Goal: Check status: Check status

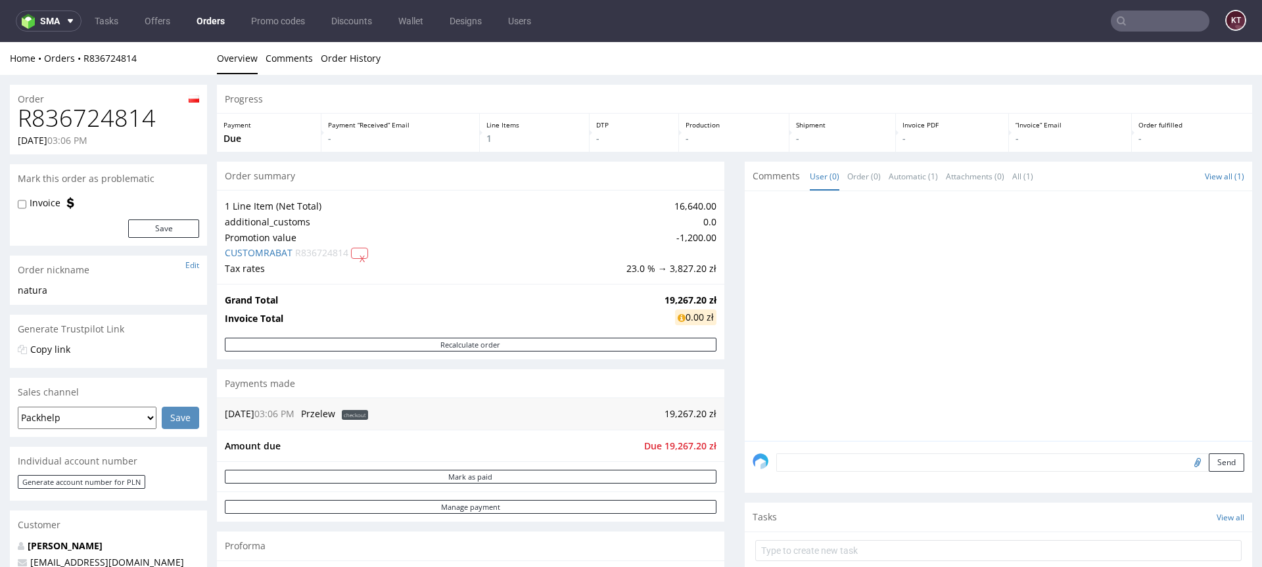
click at [817, 368] on div at bounding box center [1001, 320] width 499 height 242
click at [866, 275] on div at bounding box center [1001, 320] width 499 height 242
click at [871, 338] on div at bounding box center [1001, 320] width 499 height 242
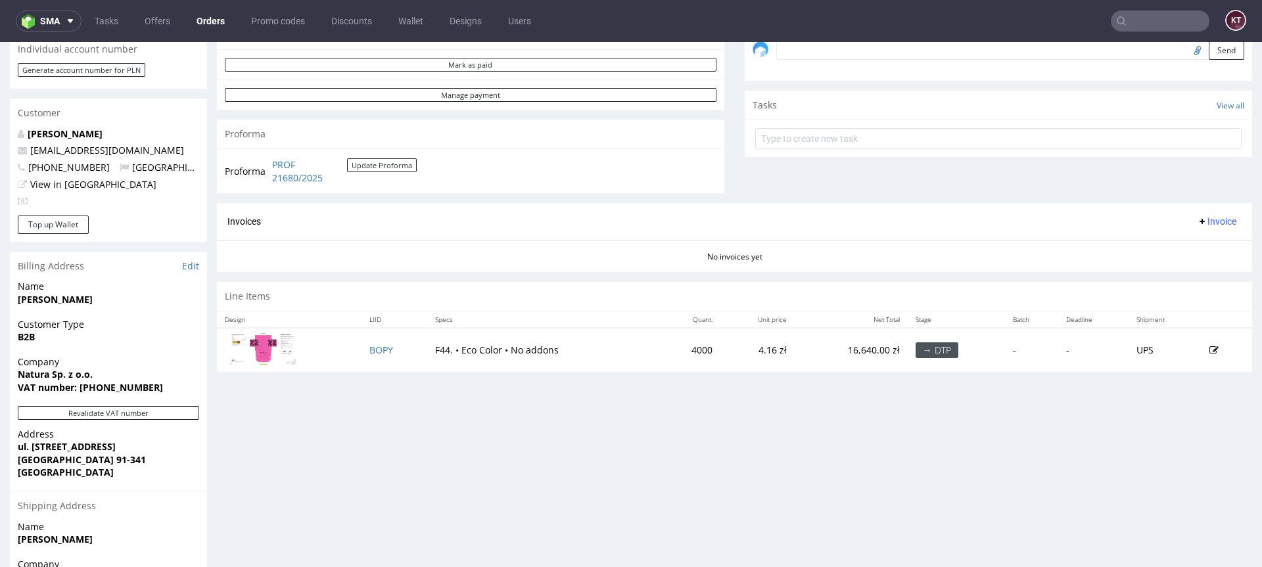
scroll to position [490, 0]
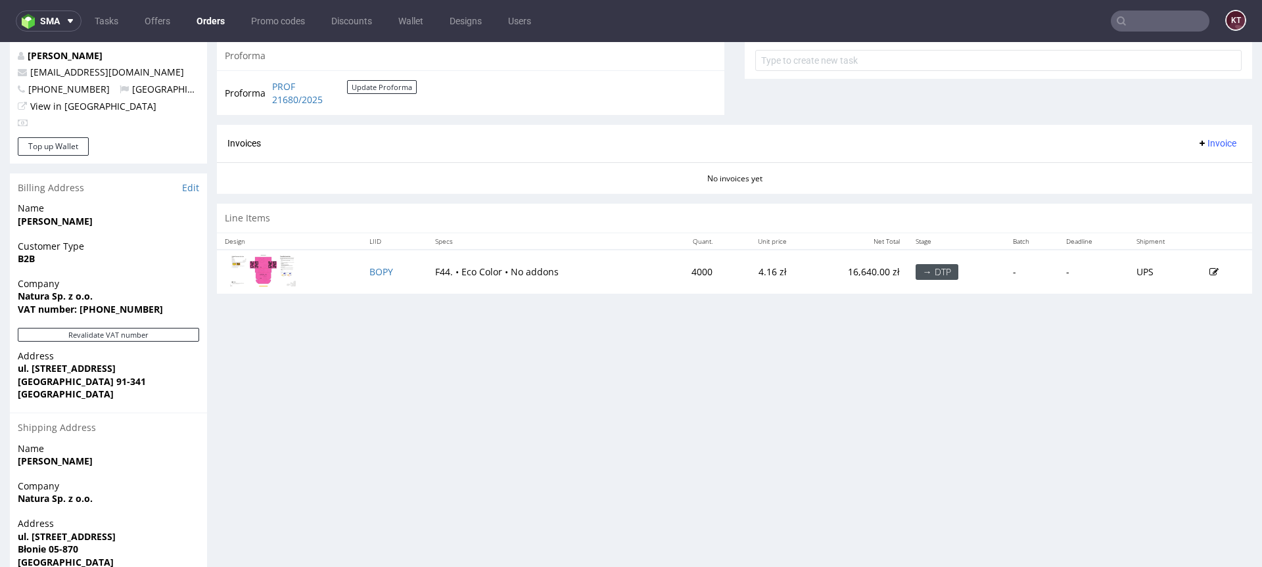
click at [259, 268] on img at bounding box center [263, 270] width 66 height 32
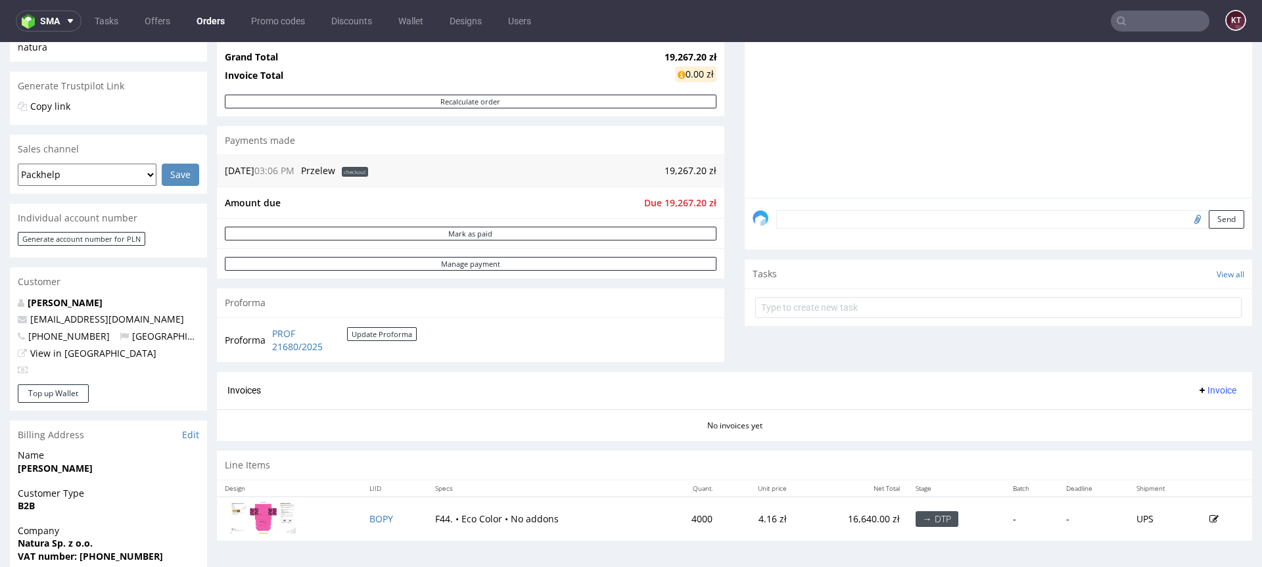
scroll to position [235, 0]
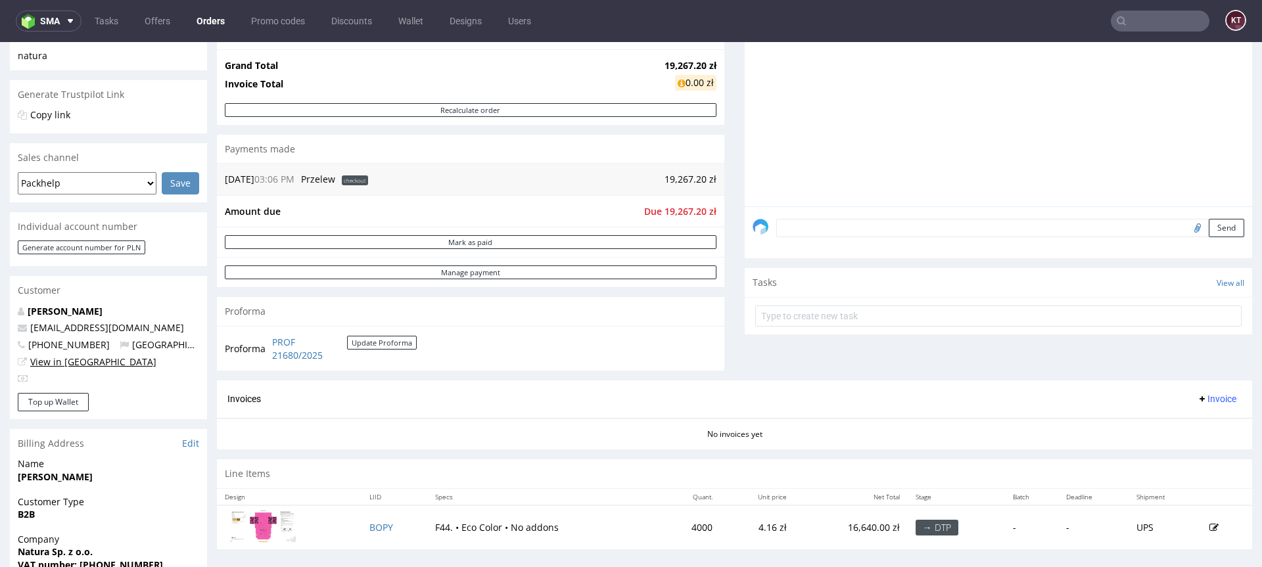
click at [83, 365] on link "View in [GEOGRAPHIC_DATA]" at bounding box center [93, 362] width 126 height 12
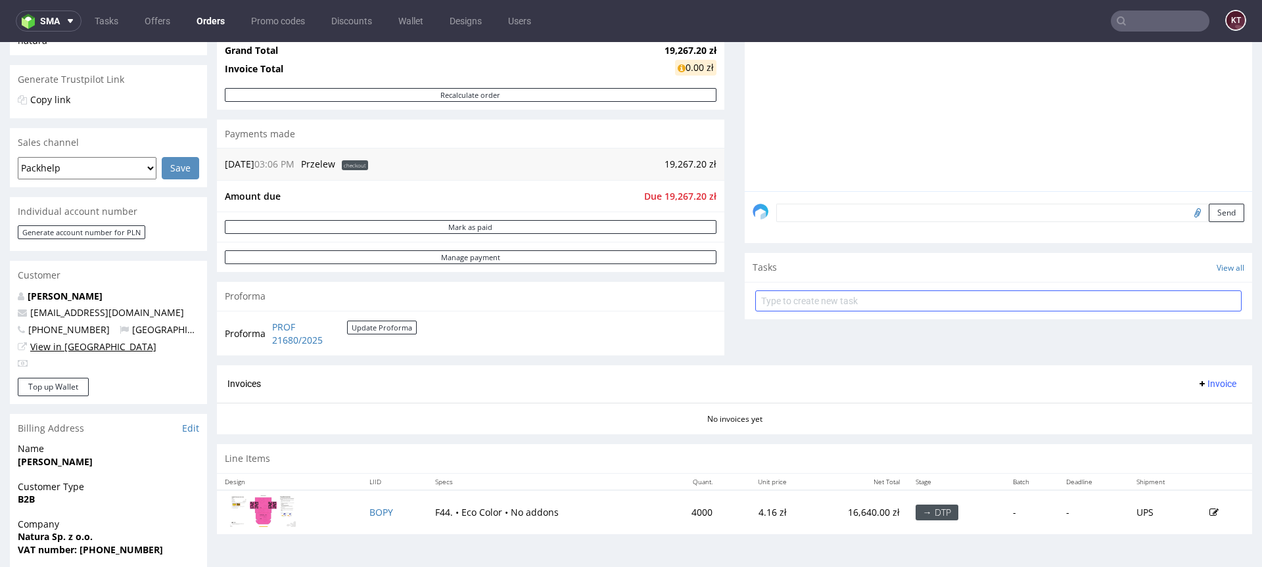
scroll to position [251, 0]
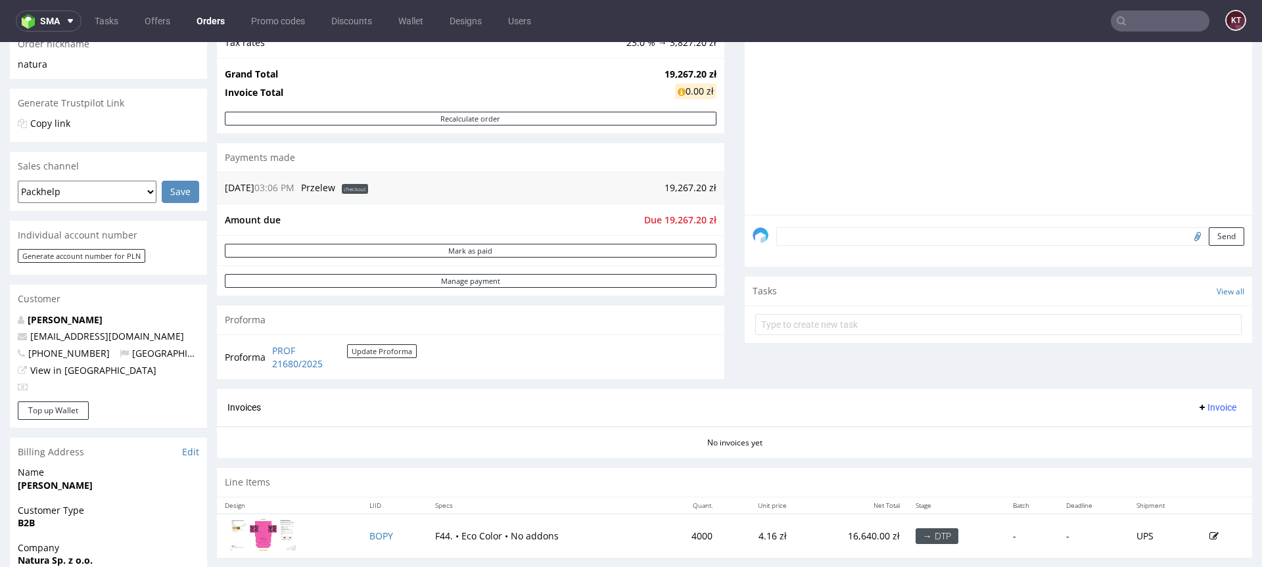
scroll to position [229, 0]
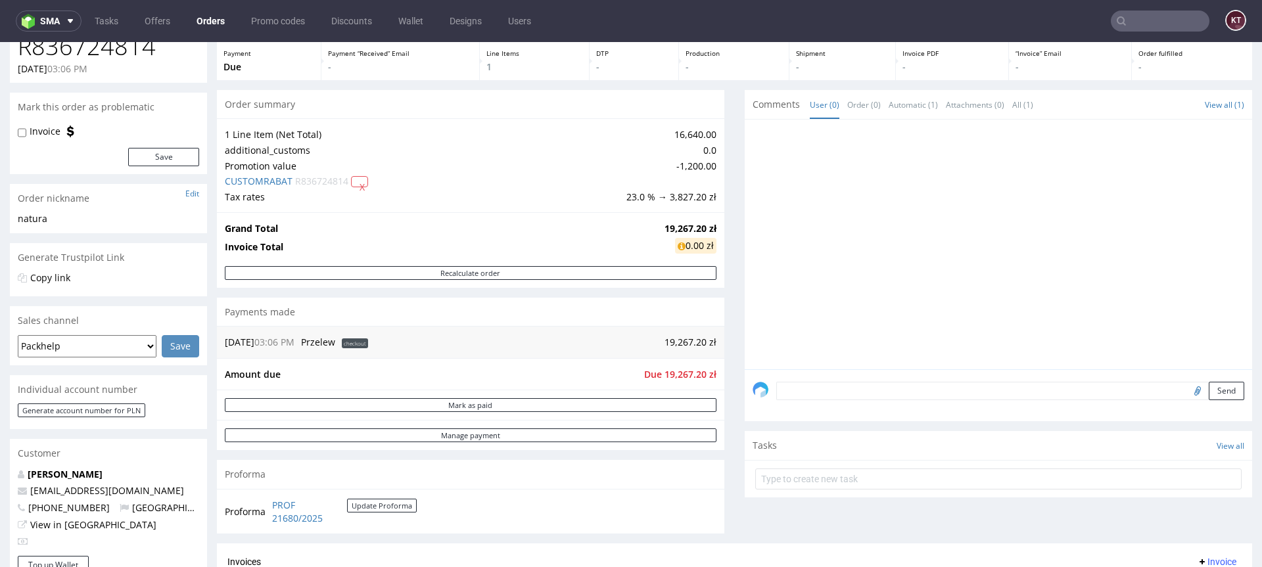
scroll to position [196, 0]
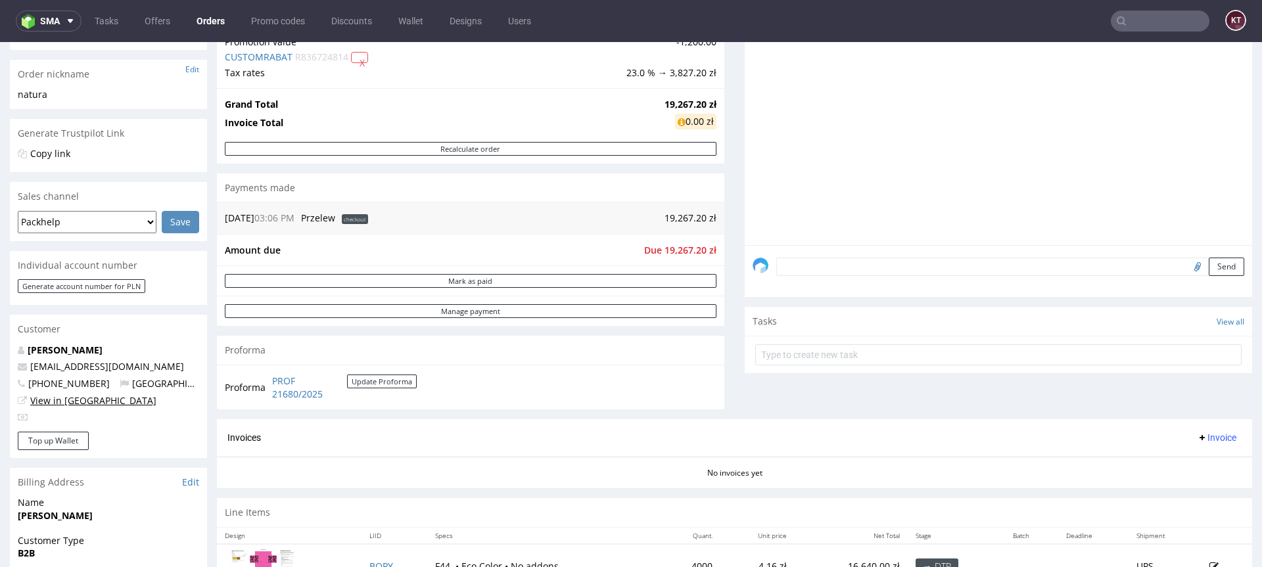
click at [83, 401] on link "View in [GEOGRAPHIC_DATA]" at bounding box center [93, 400] width 126 height 12
